Goal: Check status: Check status

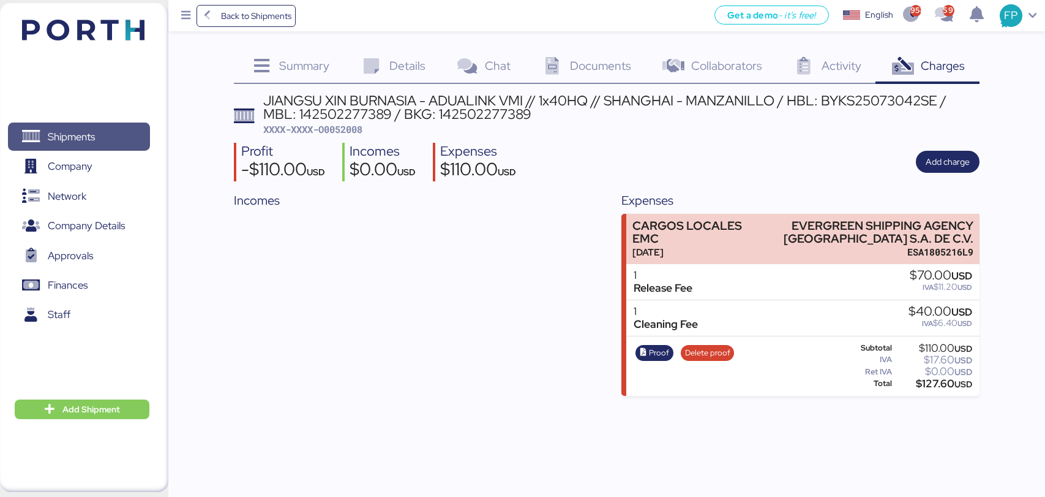
drag, startPoint x: 0, startPoint y: 0, endPoint x: 72, endPoint y: 131, distance: 149.3
click at [72, 131] on span "Shipments" at bounding box center [71, 137] width 47 height 18
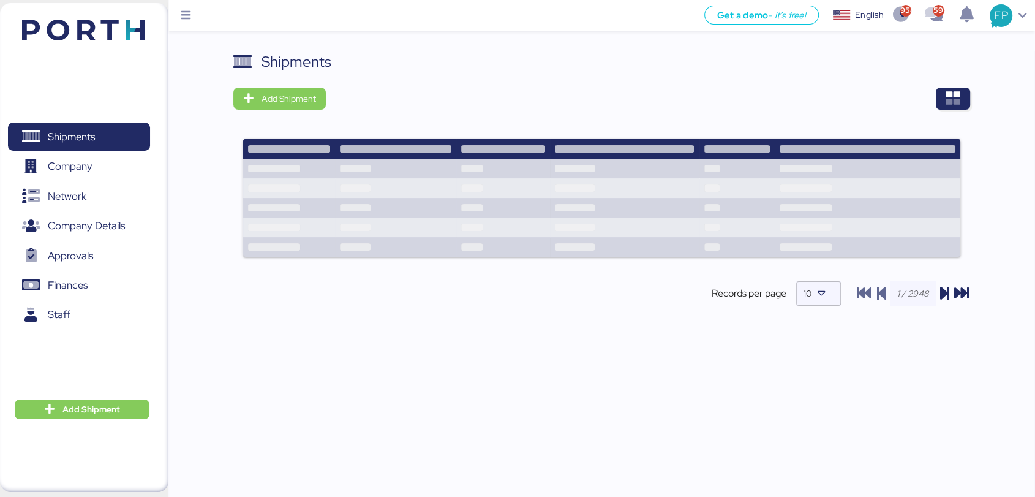
click at [933, 105] on div at bounding box center [652, 99] width 636 height 22
click at [942, 105] on span "button" at bounding box center [953, 99] width 34 height 22
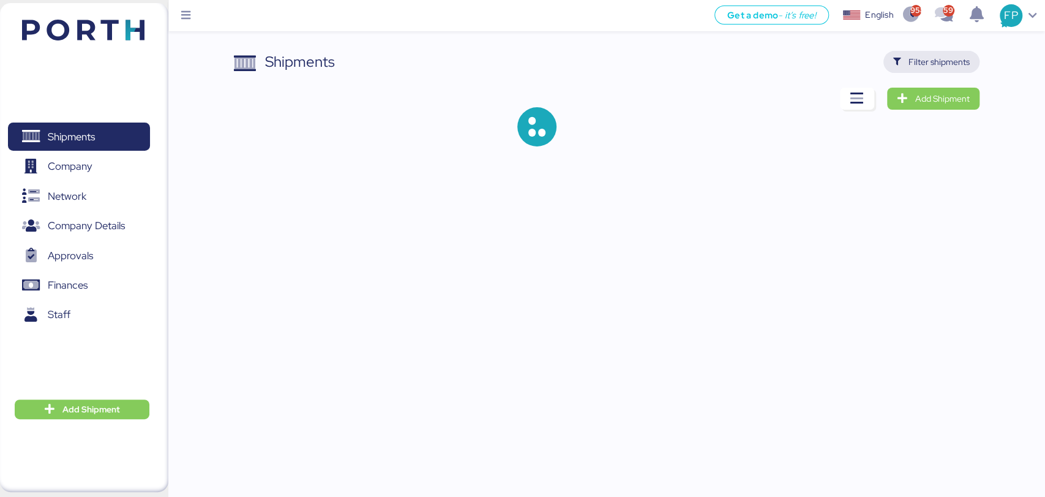
click at [955, 58] on span "Filter shipments" at bounding box center [939, 61] width 61 height 15
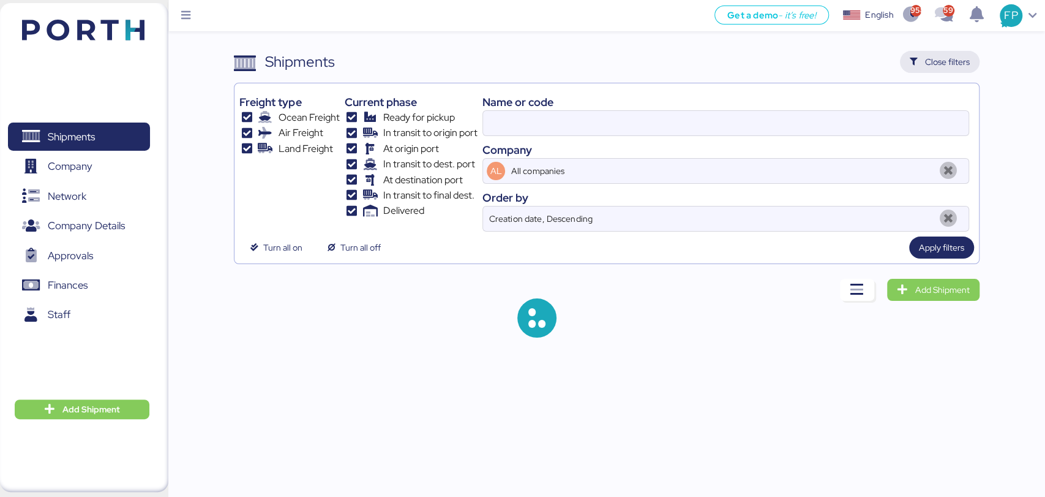
type input "O0052008"
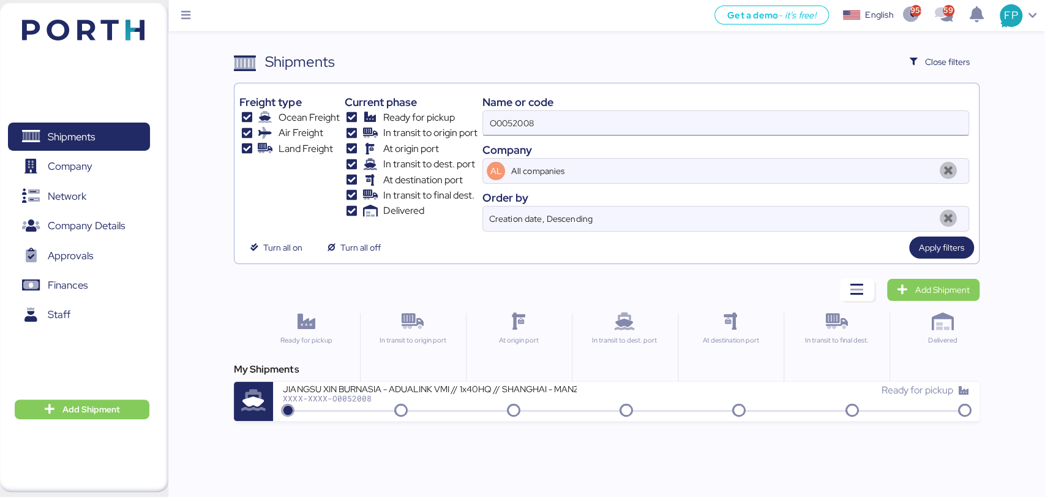
click at [504, 127] on input "O0052008" at bounding box center [725, 123] width 485 height 24
type input "50675"
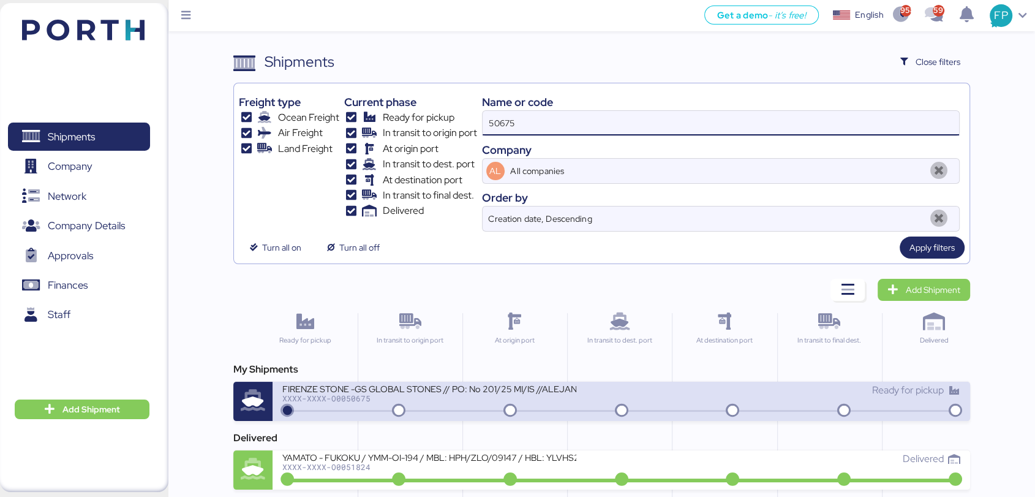
click at [413, 395] on div "XXXX-XXXX-O0050675" at bounding box center [429, 398] width 294 height 9
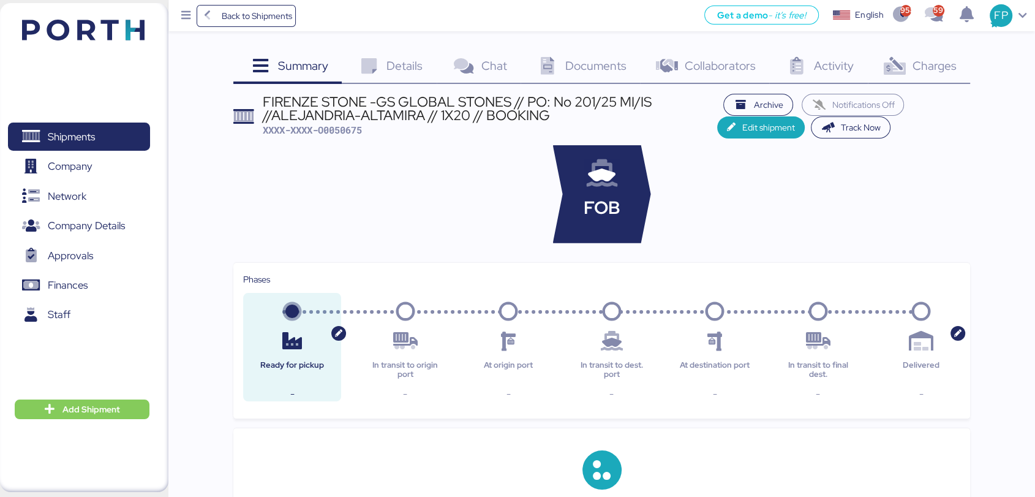
click at [931, 70] on span "Charges" at bounding box center [934, 66] width 44 height 16
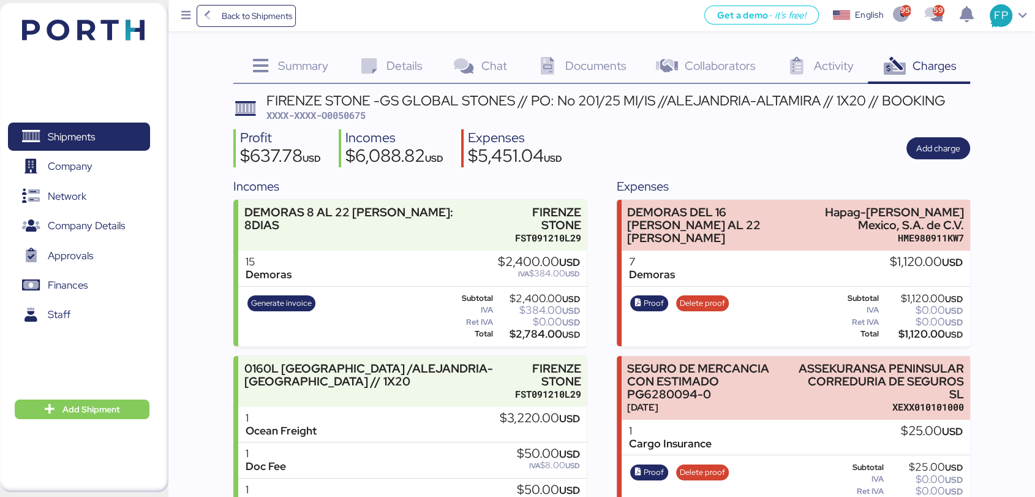
click at [346, 115] on span "XXXX-XXXX-O0050675" at bounding box center [315, 115] width 99 height 12
copy span "O0050675"
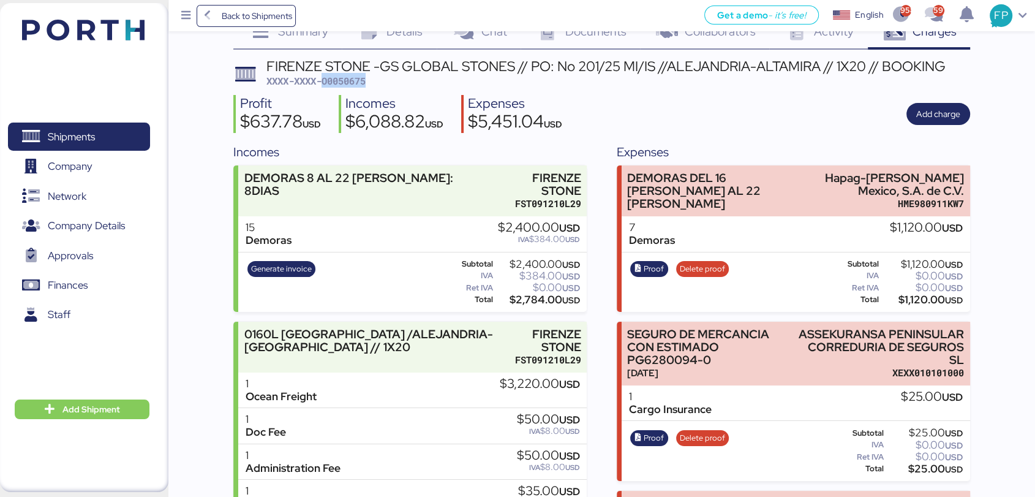
scroll to position [32, 0]
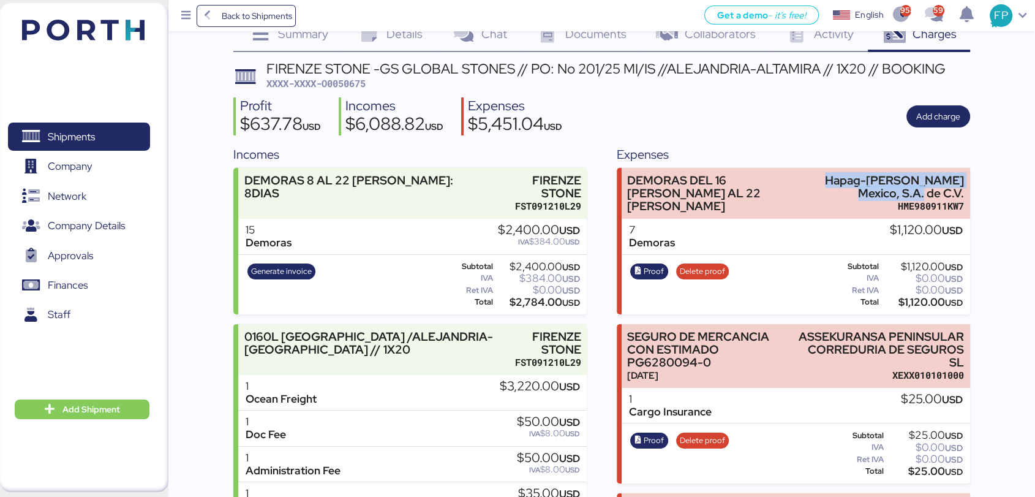
drag, startPoint x: 841, startPoint y: 175, endPoint x: 982, endPoint y: 190, distance: 141.0
copy div "Hapag-[PERSON_NAME] Mexico, S.A. de C.V."
click at [917, 299] on div "$1,120.00 USD" at bounding box center [921, 302] width 81 height 9
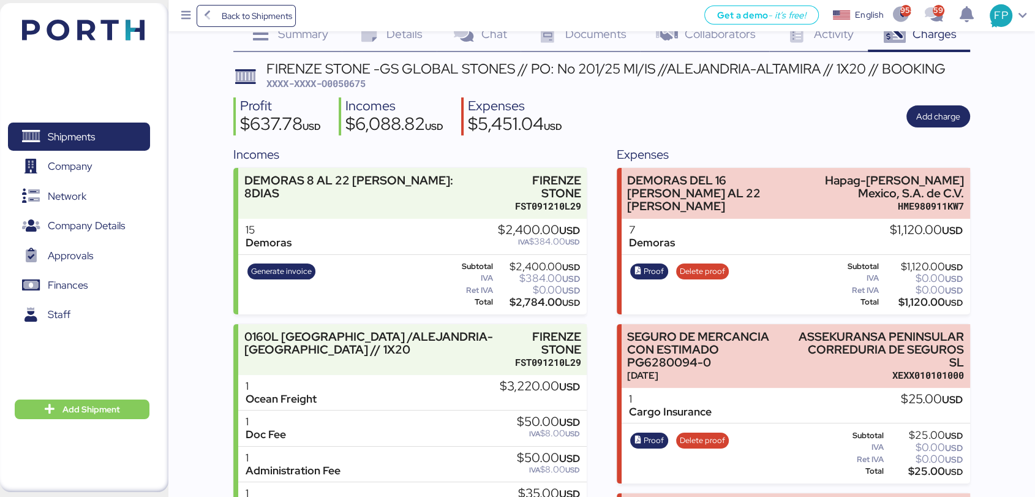
copy div "1,120.00"
click at [653, 270] on span "Proof" at bounding box center [654, 271] width 20 height 13
click at [359, 81] on span "XXXX-XXXX-O0050675" at bounding box center [315, 83] width 99 height 12
copy span "O0050675"
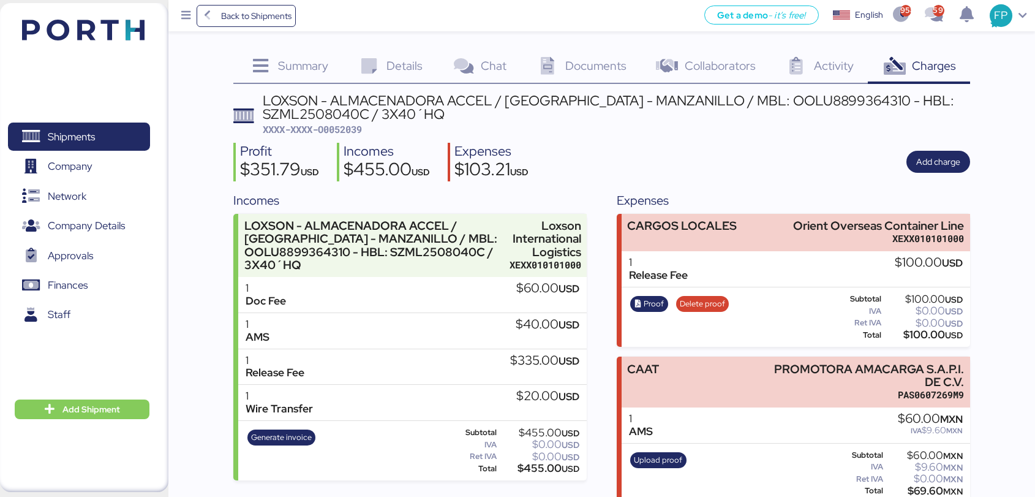
scroll to position [20, 0]
